Goal: Task Accomplishment & Management: Manage account settings

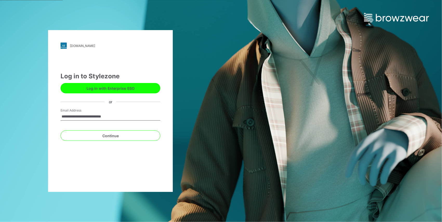
click at [92, 129] on div "Continue" at bounding box center [111, 135] width 100 height 12
click at [93, 134] on button "Continue" at bounding box center [111, 136] width 100 height 10
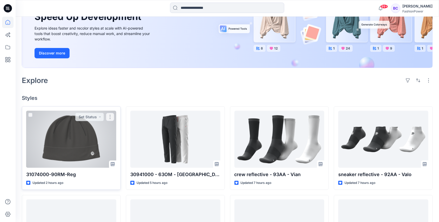
scroll to position [86, 0]
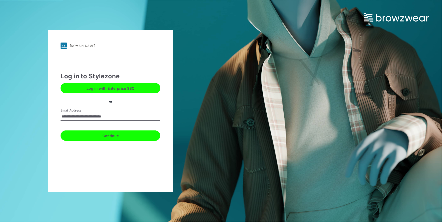
click at [120, 137] on button "Continue" at bounding box center [111, 136] width 100 height 10
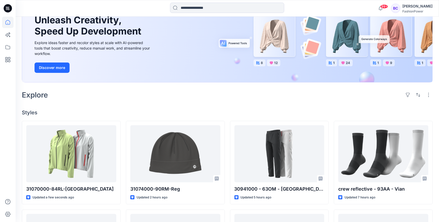
scroll to position [86, 0]
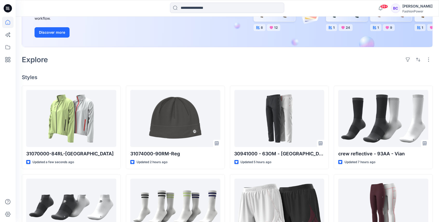
click at [388, 75] on h4 "Styles" at bounding box center [227, 77] width 411 height 6
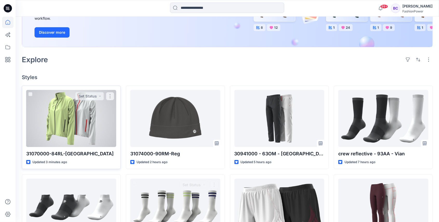
click at [63, 126] on div at bounding box center [71, 118] width 90 height 57
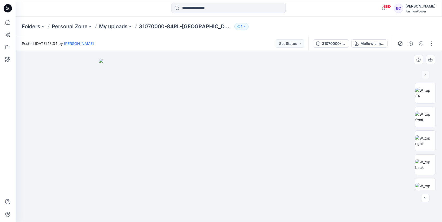
drag, startPoint x: 408, startPoint y: 116, endPoint x: 413, endPoint y: 118, distance: 5.4
click at [409, 117] on div "Mellow Lime (as swatch) Loading... Material Properties Loading..." at bounding box center [229, 136] width 426 height 171
click at [415, 120] on img at bounding box center [425, 117] width 20 height 11
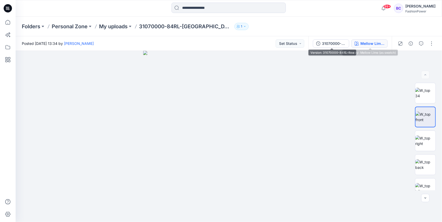
click at [387, 44] on button "Mellow Lime (as swatch)" at bounding box center [369, 43] width 36 height 8
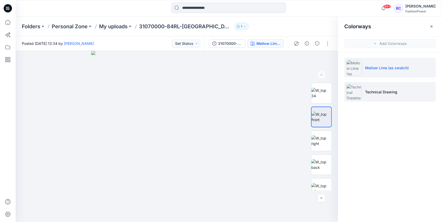
click at [374, 90] on p "Technical Drawing" at bounding box center [381, 91] width 32 height 5
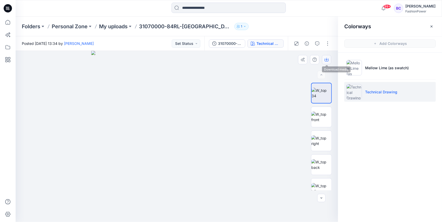
click at [329, 59] on button "button" at bounding box center [326, 59] width 9 height 9
click at [323, 112] on img at bounding box center [321, 117] width 20 height 11
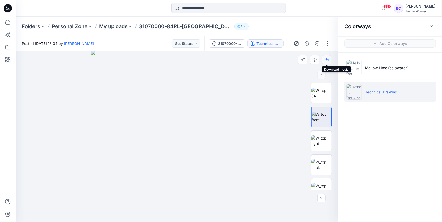
click at [325, 61] on icon "button" at bounding box center [326, 60] width 4 height 4
click at [321, 138] on img at bounding box center [321, 141] width 20 height 11
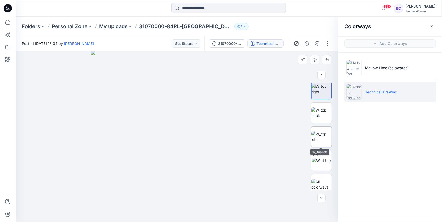
click at [320, 134] on img at bounding box center [321, 136] width 20 height 11
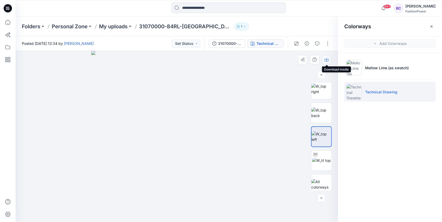
click at [324, 61] on button "button" at bounding box center [326, 59] width 9 height 9
click at [322, 118] on img at bounding box center [321, 113] width 20 height 11
click at [328, 57] on button "button" at bounding box center [326, 59] width 9 height 9
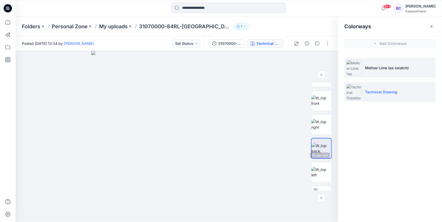
scroll to position [0, 0]
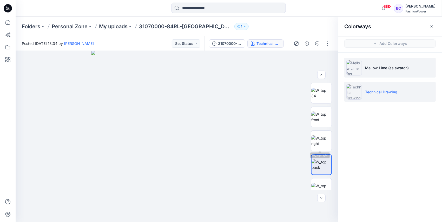
click at [372, 63] on li "Mellow Lime (as swatch)" at bounding box center [389, 68] width 91 height 20
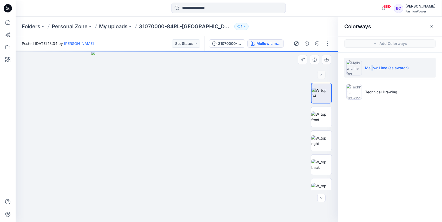
click at [219, 95] on img at bounding box center [176, 136] width 171 height 171
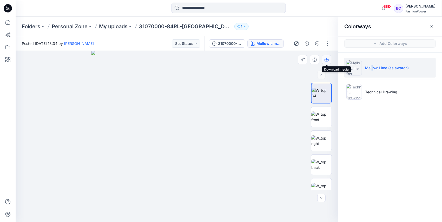
click at [324, 58] on button "button" at bounding box center [326, 59] width 9 height 9
click at [325, 119] on img at bounding box center [321, 117] width 20 height 11
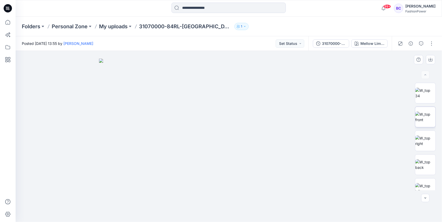
click at [415, 118] on img at bounding box center [425, 117] width 20 height 11
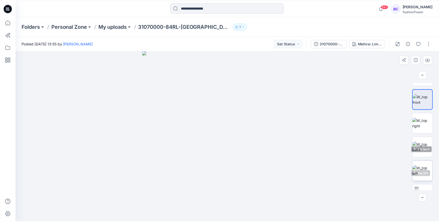
scroll to position [35, 0]
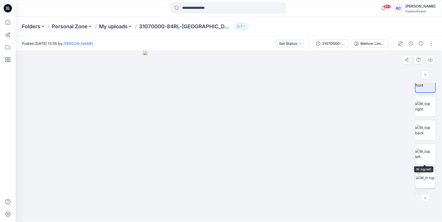
click at [424, 177] on img at bounding box center [425, 177] width 19 height 5
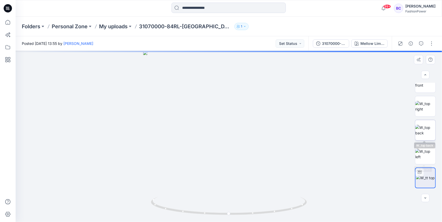
click at [426, 131] on img at bounding box center [425, 130] width 20 height 11
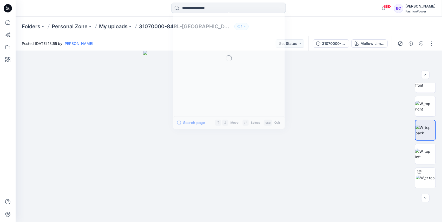
click at [196, 6] on input at bounding box center [228, 8] width 114 height 10
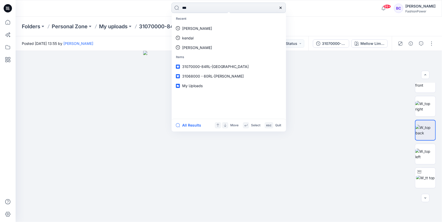
type input "****"
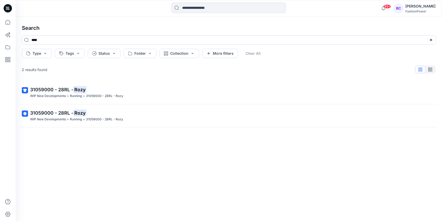
click at [99, 101] on link "31059000 - 28RL - Rozy WIP New Developments > Running > 31059000 - 28RL - Rozy" at bounding box center [229, 92] width 420 height 19
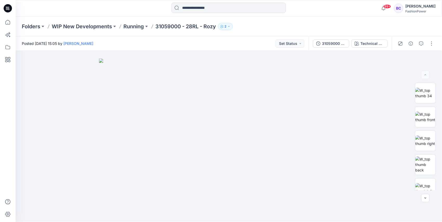
click at [177, 24] on p "31059000 - 28RL - Rozy" at bounding box center [185, 26] width 61 height 7
copy div "31059000 - 28RL - Rozy 2"
click at [12, 24] on div at bounding box center [8, 111] width 16 height 222
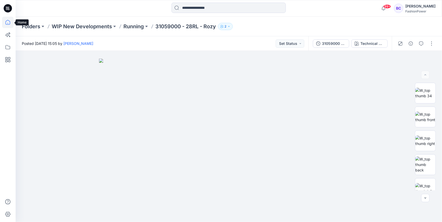
click at [6, 23] on icon at bounding box center [7, 22] width 11 height 11
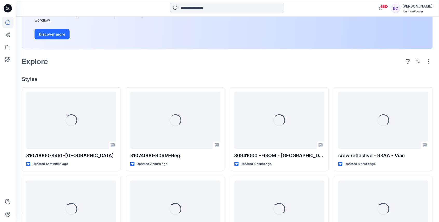
scroll to position [104, 0]
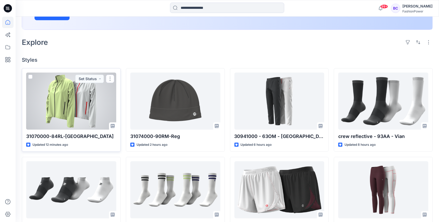
click at [77, 110] on div at bounding box center [71, 101] width 90 height 57
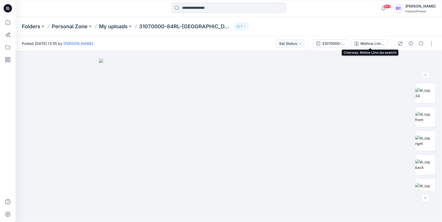
click at [376, 41] on button "Mellow Lime (as swatch)" at bounding box center [369, 43] width 36 height 8
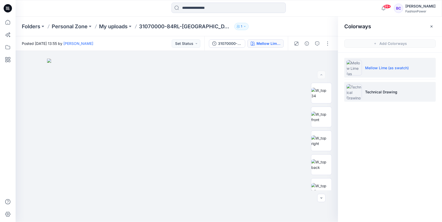
click at [374, 93] on p "Technical Drawing" at bounding box center [381, 91] width 32 height 5
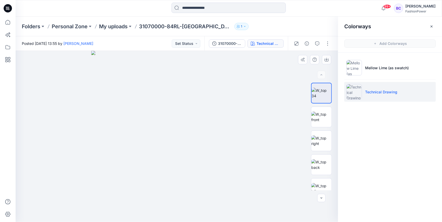
drag, startPoint x: 185, startPoint y: 130, endPoint x: 195, endPoint y: 129, distance: 9.9
click at [185, 130] on img at bounding box center [176, 136] width 171 height 171
click at [327, 62] on button "button" at bounding box center [326, 59] width 9 height 9
click at [317, 136] on img at bounding box center [321, 141] width 20 height 11
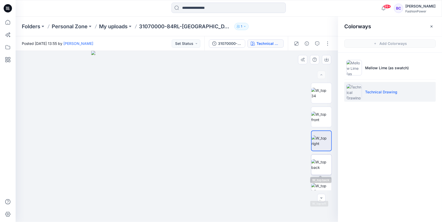
click at [323, 168] on img at bounding box center [321, 164] width 20 height 11
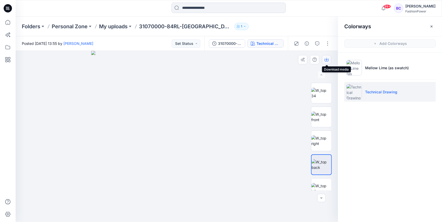
click at [325, 59] on icon "button" at bounding box center [326, 60] width 4 height 3
click at [324, 183] on img at bounding box center [321, 188] width 20 height 11
click at [331, 61] on div at bounding box center [316, 59] width 36 height 9
click at [328, 59] on icon "button" at bounding box center [326, 60] width 4 height 3
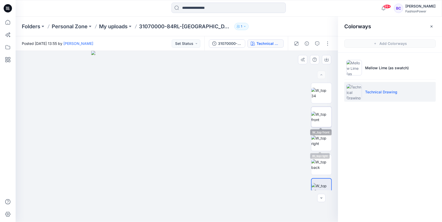
click at [314, 123] on img at bounding box center [321, 117] width 20 height 11
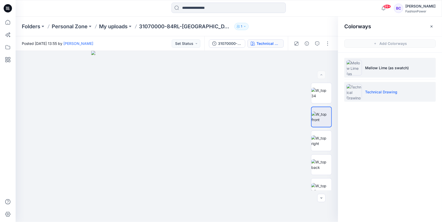
click at [362, 74] on li "Mellow Lime (as swatch)" at bounding box center [389, 68] width 91 height 20
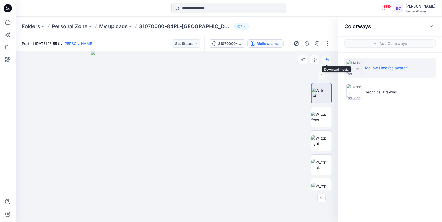
click at [327, 60] on icon "button" at bounding box center [326, 59] width 2 height 3
click at [324, 162] on img at bounding box center [321, 164] width 20 height 11
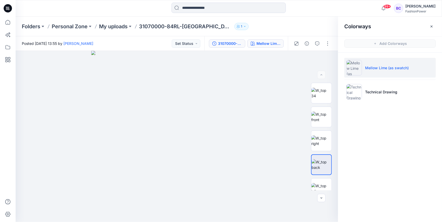
click at [224, 41] on div "31070000-84RL-[GEOGRAPHIC_DATA]" at bounding box center [230, 44] width 24 height 6
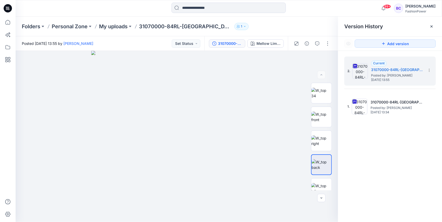
click at [133, 30] on div "Folders Personal Zone My uploads 31070000-84RL-Roa 1" at bounding box center [229, 27] width 426 height 20
click at [125, 26] on p "My uploads" at bounding box center [113, 26] width 29 height 7
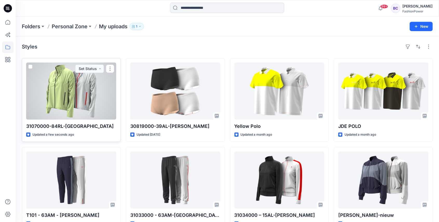
click at [69, 93] on div at bounding box center [71, 91] width 90 height 57
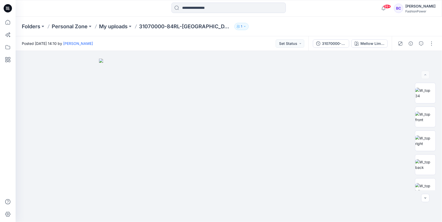
click at [118, 31] on div "Folders Personal Zone My uploads 31070000-84RL-Roa 1" at bounding box center [229, 27] width 426 height 20
click at [118, 28] on p "My uploads" at bounding box center [113, 26] width 29 height 7
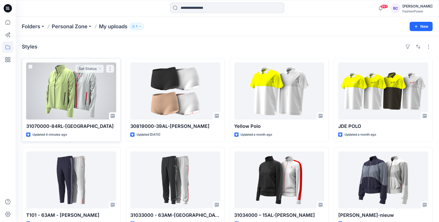
click at [62, 92] on div at bounding box center [71, 91] width 90 height 57
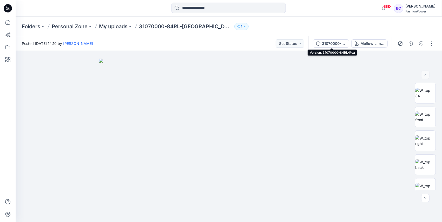
drag, startPoint x: 330, startPoint y: 43, endPoint x: 356, endPoint y: 59, distance: 30.9
click at [330, 43] on div "31070000-84RL-[GEOGRAPHIC_DATA]" at bounding box center [334, 44] width 24 height 6
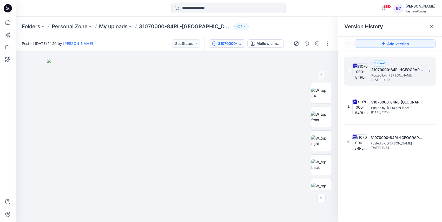
click at [430, 70] on icon at bounding box center [429, 70] width 4 height 4
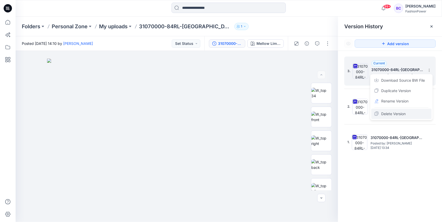
click at [402, 112] on span "Delete Version" at bounding box center [393, 114] width 24 height 6
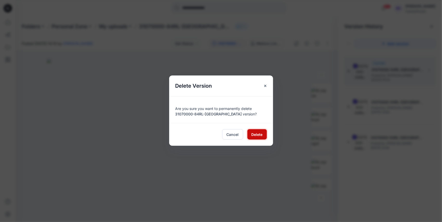
click at [258, 137] on span "Delete" at bounding box center [256, 134] width 11 height 5
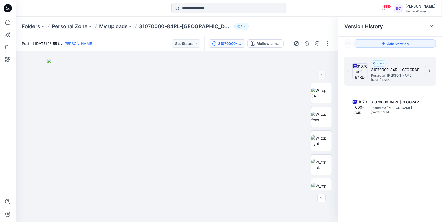
click at [427, 72] on icon at bounding box center [429, 70] width 4 height 4
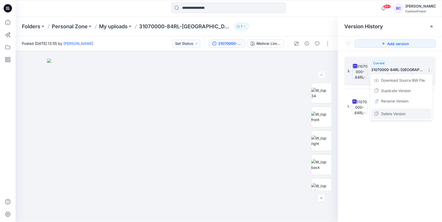
click at [415, 114] on div "Delete Version" at bounding box center [401, 114] width 60 height 10
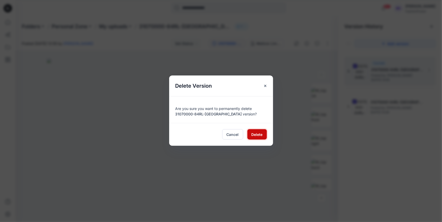
click at [253, 135] on span "Delete" at bounding box center [256, 134] width 11 height 5
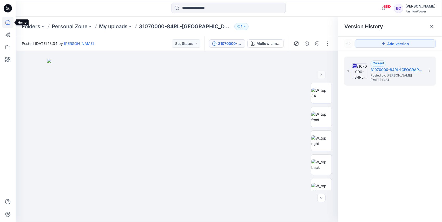
click at [7, 26] on icon at bounding box center [7, 22] width 11 height 11
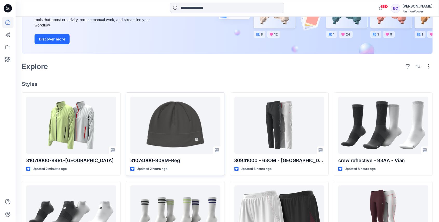
scroll to position [138, 0]
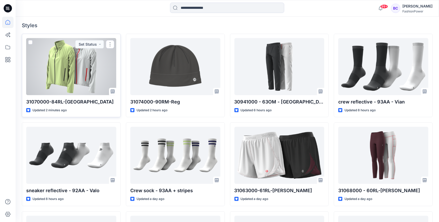
click at [93, 73] on div at bounding box center [71, 66] width 90 height 57
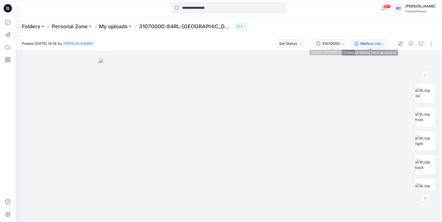
click at [369, 44] on div "Mellow Lime (as swatch)" at bounding box center [372, 44] width 24 height 6
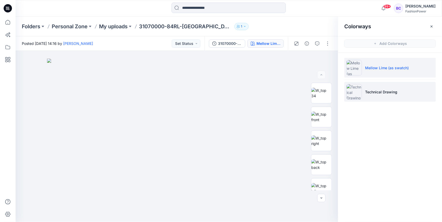
click at [385, 86] on li "Technical Drawing" at bounding box center [389, 92] width 91 height 20
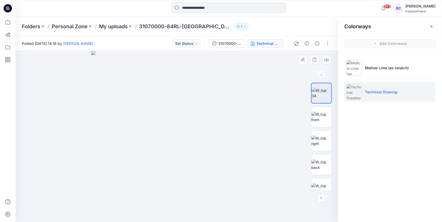
click at [179, 125] on img at bounding box center [176, 136] width 171 height 171
click at [324, 63] on button "button" at bounding box center [326, 59] width 9 height 9
click at [323, 170] on img at bounding box center [321, 164] width 20 height 11
click at [334, 56] on div at bounding box center [177, 136] width 322 height 171
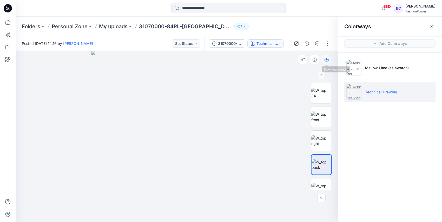
click at [328, 63] on button "button" at bounding box center [326, 59] width 9 height 9
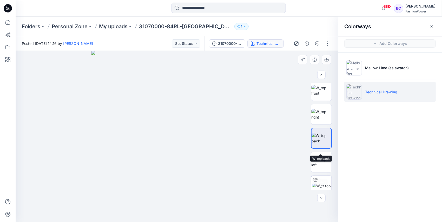
scroll to position [35, 0]
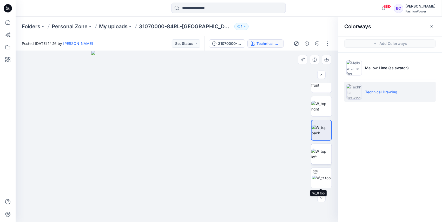
click at [320, 158] on img at bounding box center [321, 154] width 20 height 11
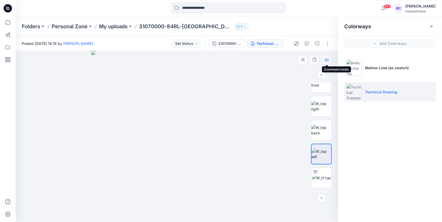
click at [330, 60] on button "button" at bounding box center [326, 59] width 9 height 9
click at [324, 109] on img at bounding box center [321, 106] width 20 height 11
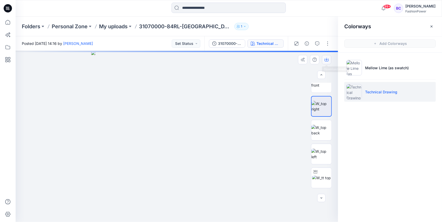
click at [326, 58] on icon "button" at bounding box center [326, 60] width 4 height 4
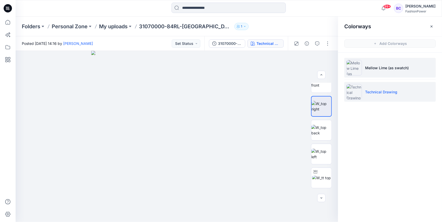
click at [353, 74] on img at bounding box center [354, 68] width 16 height 16
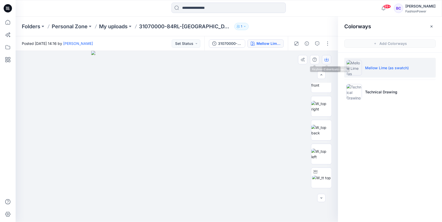
click at [324, 58] on button "button" at bounding box center [326, 59] width 9 height 9
click at [326, 60] on icon "button" at bounding box center [326, 60] width 4 height 4
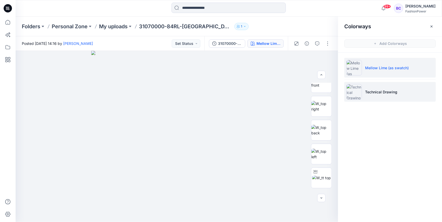
click at [345, 90] on li "Technical Drawing" at bounding box center [389, 92] width 91 height 20
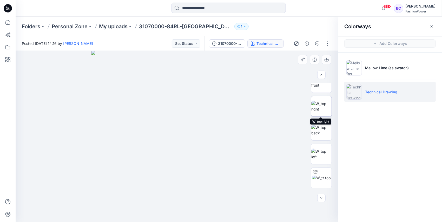
click at [317, 110] on img at bounding box center [321, 106] width 20 height 11
click at [326, 60] on icon "button" at bounding box center [326, 59] width 2 height 3
click at [318, 132] on img at bounding box center [321, 130] width 20 height 11
click at [326, 58] on icon "button" at bounding box center [326, 59] width 2 height 3
drag, startPoint x: 319, startPoint y: 154, endPoint x: 320, endPoint y: 126, distance: 28.1
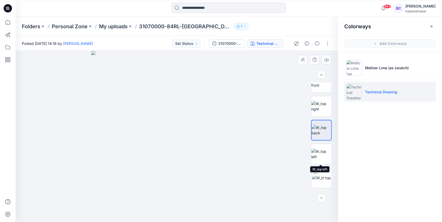
click at [319, 154] on img at bounding box center [321, 154] width 20 height 11
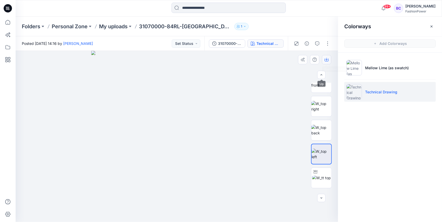
click at [326, 63] on button "button" at bounding box center [326, 59] width 9 height 9
click at [322, 88] on img at bounding box center [321, 82] width 20 height 11
click at [326, 59] on icon "button" at bounding box center [326, 60] width 4 height 4
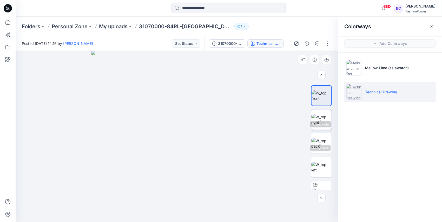
scroll to position [0, 0]
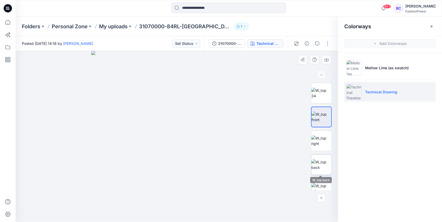
click at [326, 164] on img at bounding box center [321, 164] width 20 height 11
